Goal: Task Accomplishment & Management: Complete application form

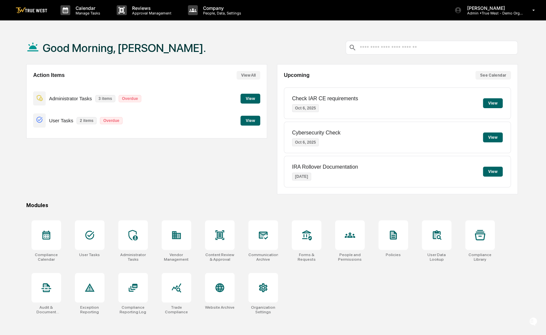
drag, startPoint x: 421, startPoint y: 209, endPoint x: 263, endPoint y: 182, distance: 159.6
click at [263, 182] on div "Action Items View All Administrator Tasks 3 items Overdue View User Tasks 2 ite…" at bounding box center [146, 129] width 241 height 130
click at [228, 233] on div at bounding box center [220, 235] width 30 height 30
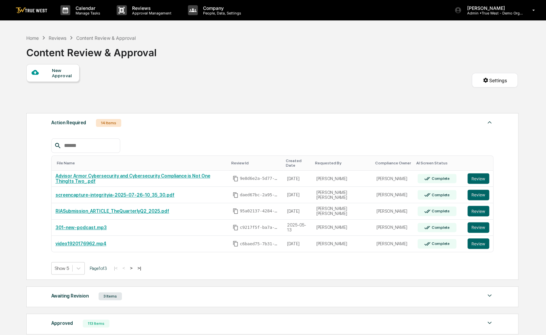
click at [52, 79] on div "New Approval" at bounding box center [52, 73] width 53 height 18
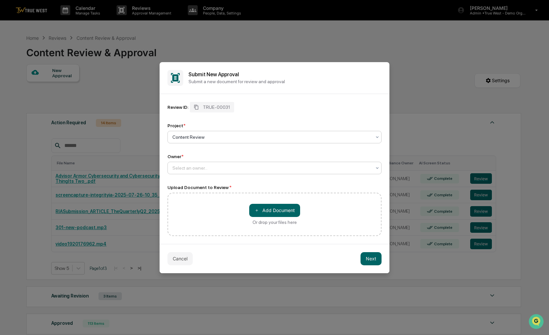
click at [278, 165] on div at bounding box center [271, 168] width 199 height 7
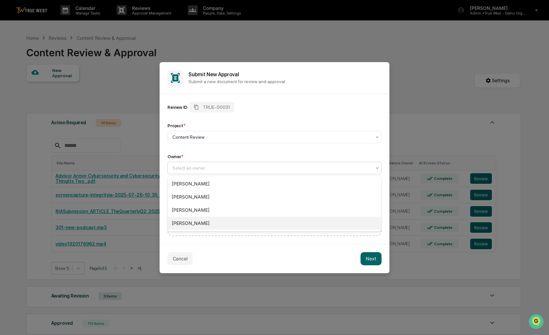
click at [229, 220] on div "[PERSON_NAME]" at bounding box center [274, 222] width 213 height 13
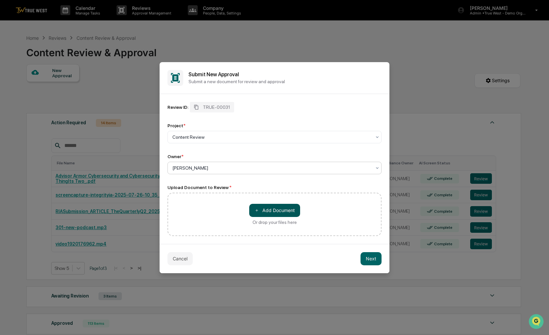
click at [256, 216] on button "＋ Add Document" at bounding box center [274, 210] width 51 height 13
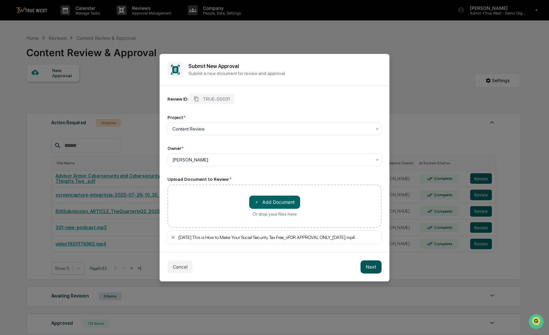
click at [377, 266] on button "Next" at bounding box center [371, 266] width 21 height 13
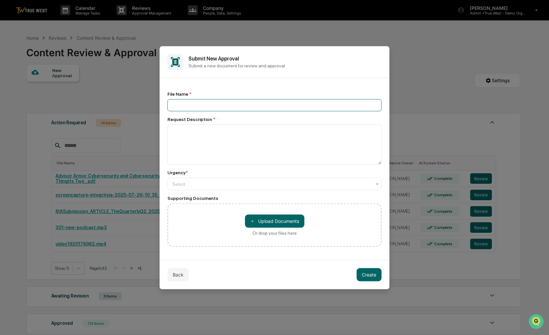
click at [234, 108] on input at bounding box center [275, 105] width 214 height 12
type input "*****"
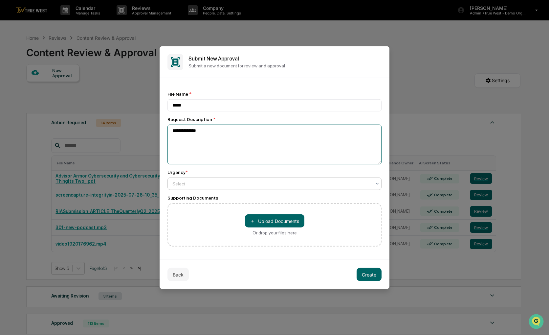
type textarea "**********"
click at [235, 181] on div at bounding box center [271, 183] width 199 height 7
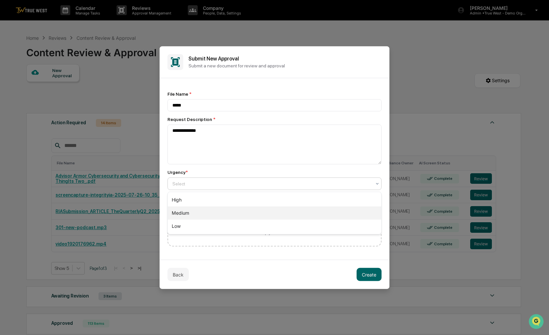
click at [198, 215] on div "Medium" at bounding box center [274, 212] width 213 height 13
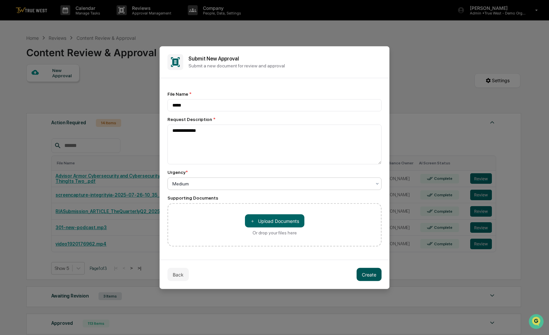
click at [370, 280] on button "Create" at bounding box center [369, 274] width 25 height 13
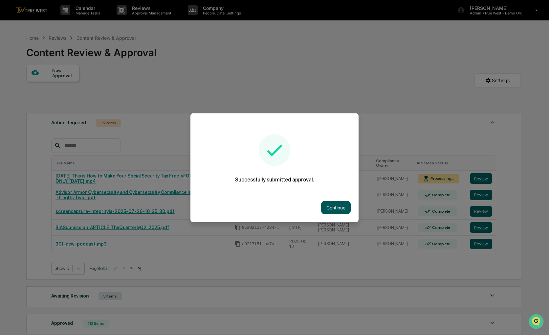
click at [340, 206] on button "Continue" at bounding box center [336, 207] width 30 height 13
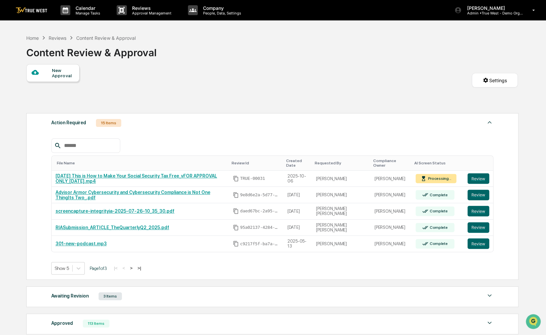
click at [340, 206] on td "[PERSON_NAME] [PERSON_NAME]" at bounding box center [341, 211] width 58 height 16
click at [28, 36] on div "Home" at bounding box center [32, 38] width 12 height 6
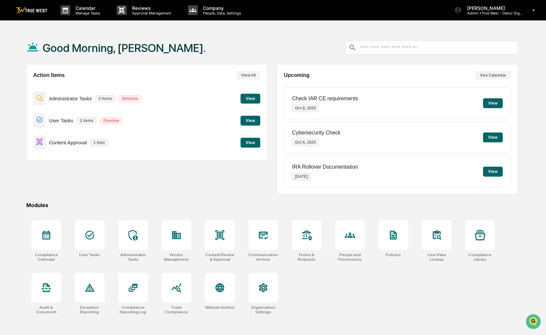
click at [251, 142] on button "View" at bounding box center [250, 143] width 20 height 10
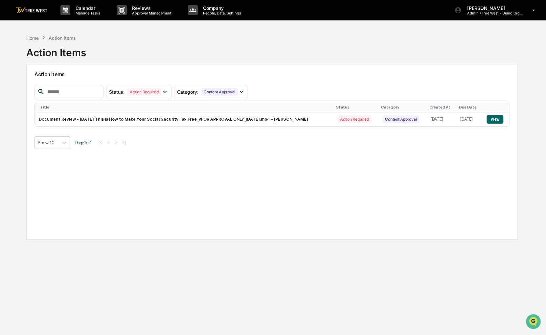
click at [413, 146] on div "Show 10 Page 1 of 1 |< < > >|" at bounding box center [271, 142] width 475 height 12
click at [488, 122] on button "View" at bounding box center [494, 119] width 17 height 9
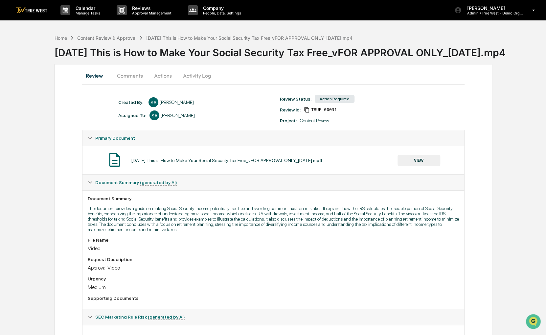
click at [168, 70] on button "Actions" at bounding box center [163, 76] width 30 height 16
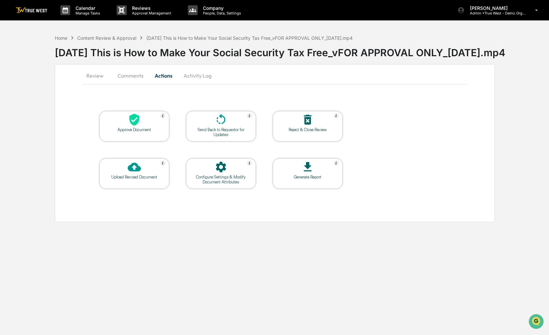
click at [142, 113] on div at bounding box center [134, 120] width 66 height 14
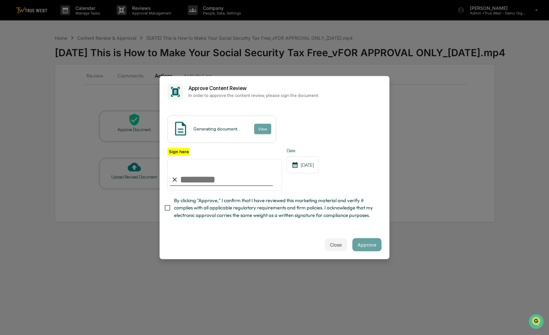
click at [190, 219] on span "By clicking "Approve," I confirm that I have reviewed this marketing material a…" at bounding box center [275, 208] width 202 height 22
click at [199, 178] on input "Sign here" at bounding box center [225, 175] width 115 height 32
type input "**********"
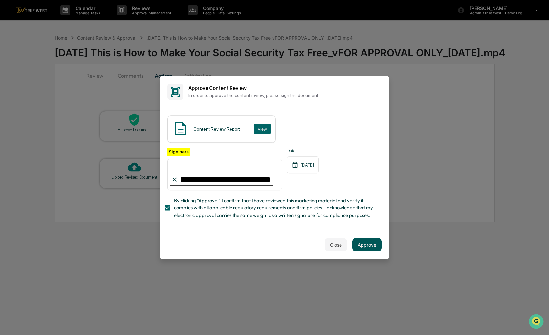
click at [377, 242] on button "Approve" at bounding box center [366, 244] width 29 height 13
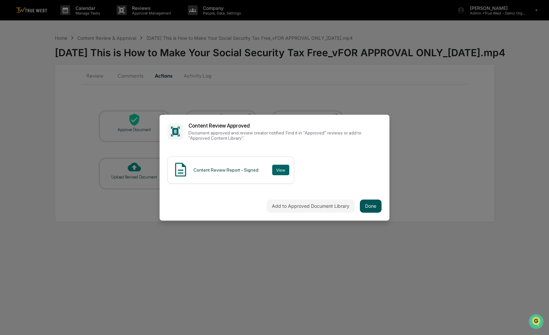
click at [371, 205] on button "Done" at bounding box center [371, 205] width 22 height 13
